Goal: Task Accomplishment & Management: Use online tool/utility

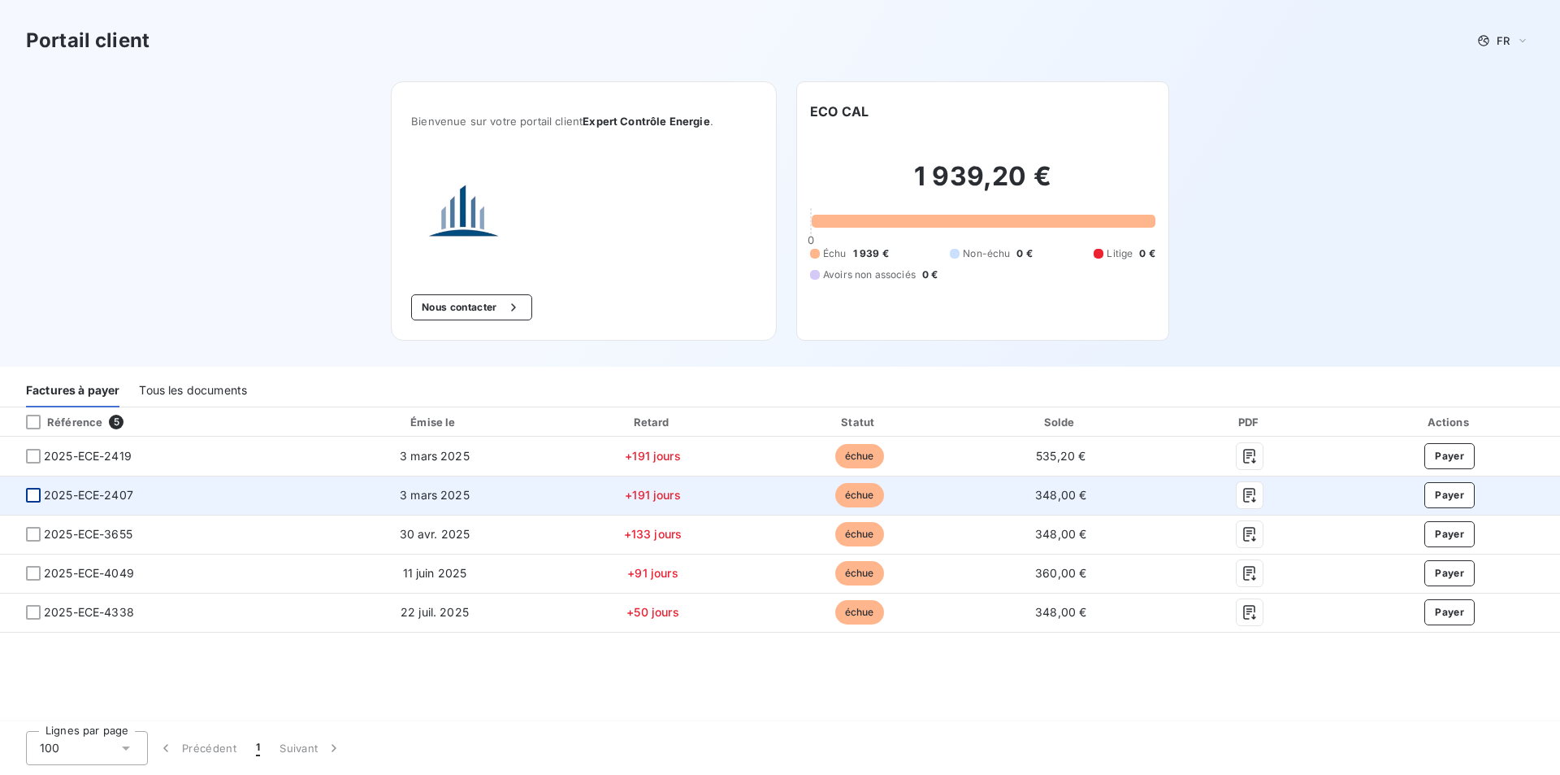
click at [33, 491] on div at bounding box center [33, 495] width 15 height 15
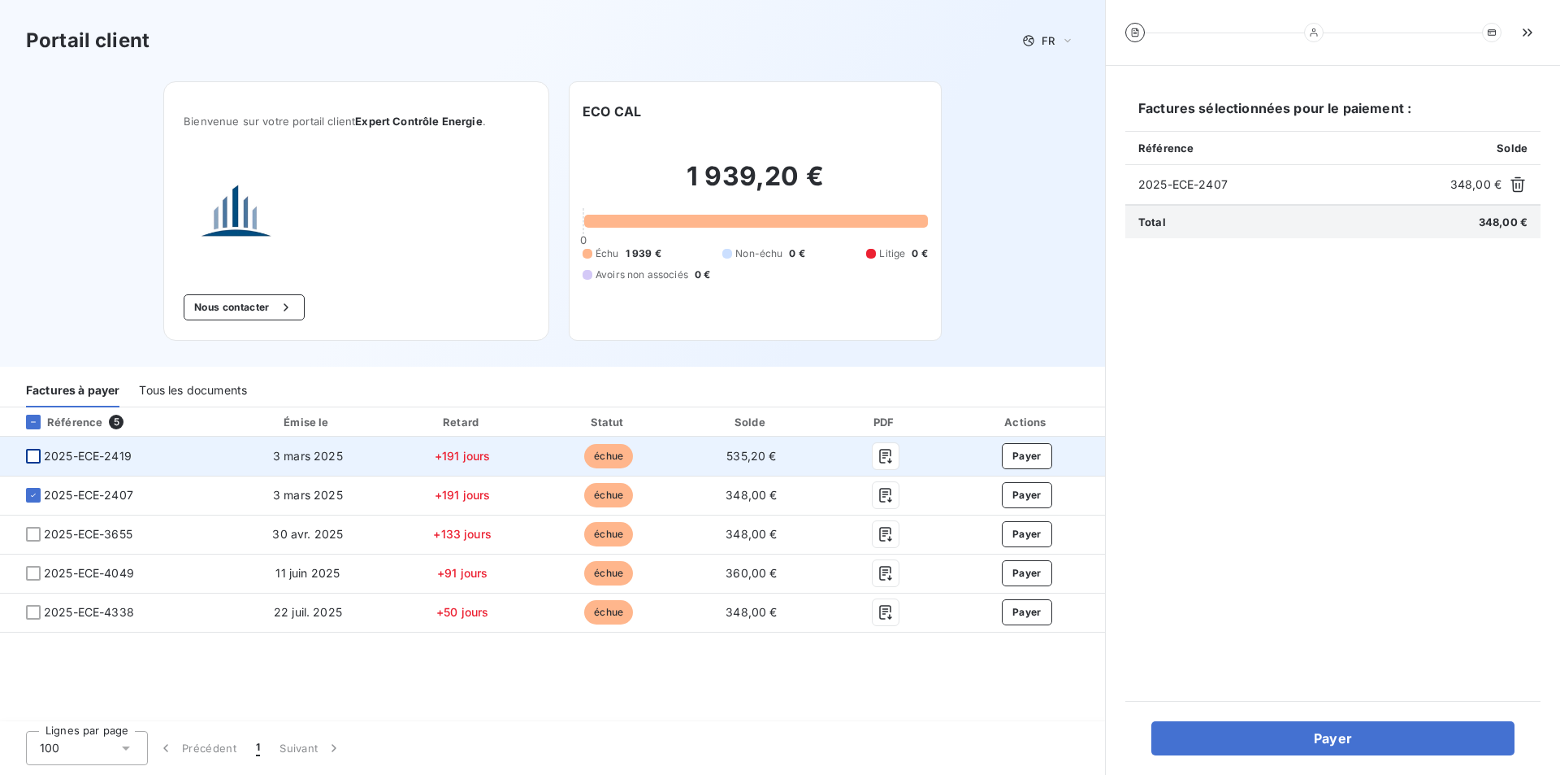
click at [38, 462] on div at bounding box center [33, 456] width 15 height 15
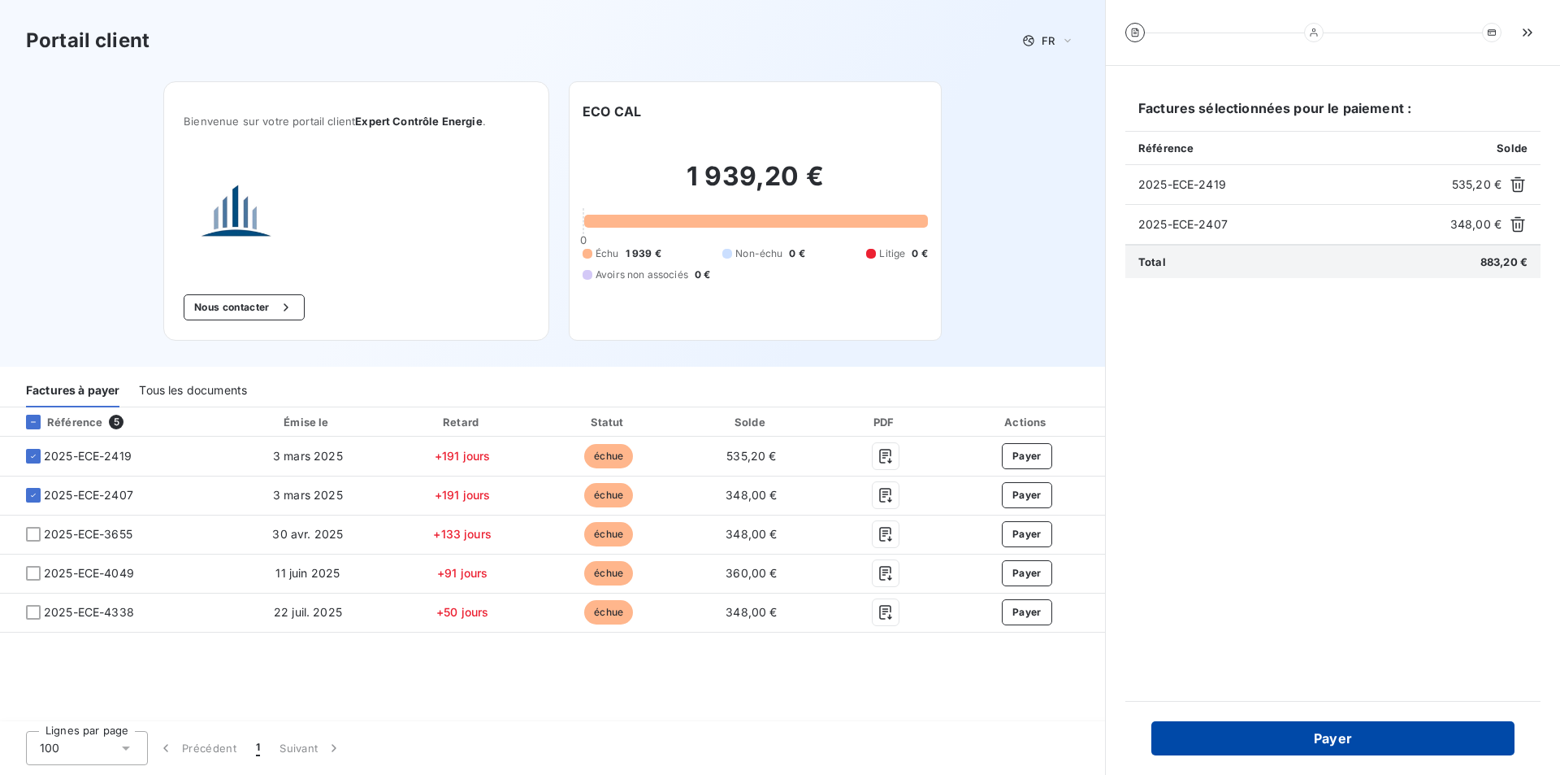
click at [1277, 735] on button "Payer" at bounding box center [1333, 738] width 363 height 34
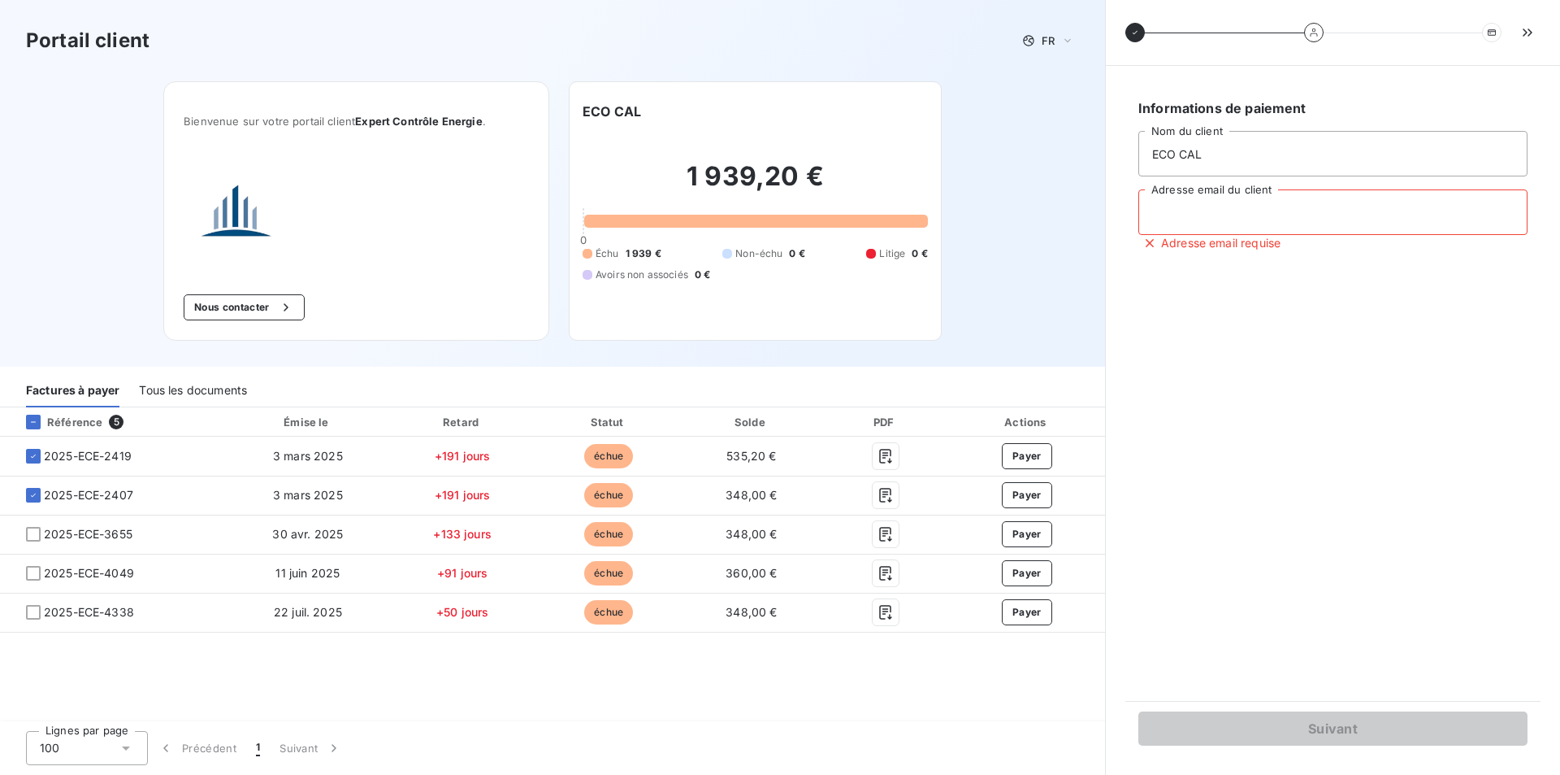
click at [1276, 221] on input "Adresse email du client" at bounding box center [1333, 212] width 389 height 46
